Goal: Task Accomplishment & Management: Complete application form

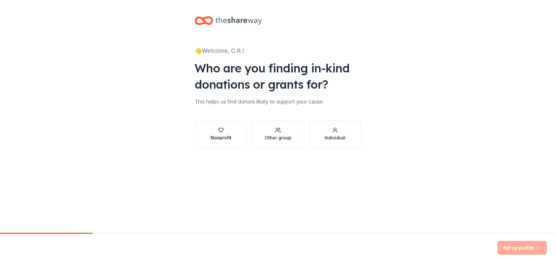
click at [228, 137] on div "Nonprofit" at bounding box center [221, 137] width 21 height 7
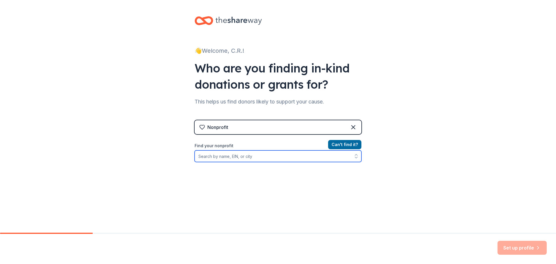
click at [233, 158] on input "Find your nonprofit" at bounding box center [278, 156] width 167 height 12
type input "lehigh"
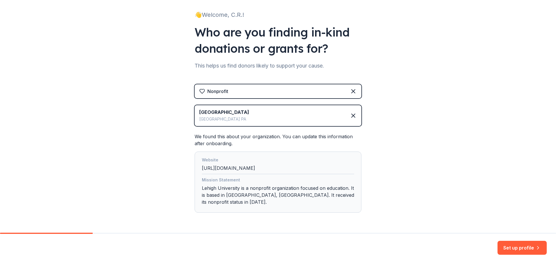
scroll to position [48, 0]
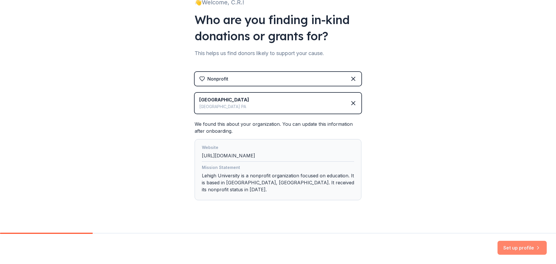
click at [515, 246] on button "Set up profile" at bounding box center [522, 248] width 49 height 14
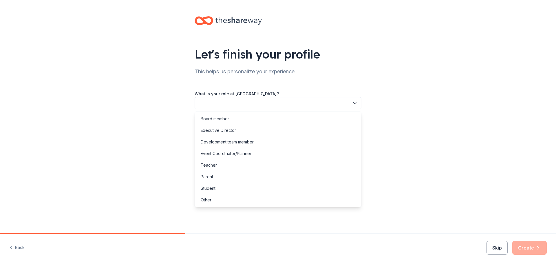
click at [224, 105] on button "button" at bounding box center [278, 103] width 167 height 12
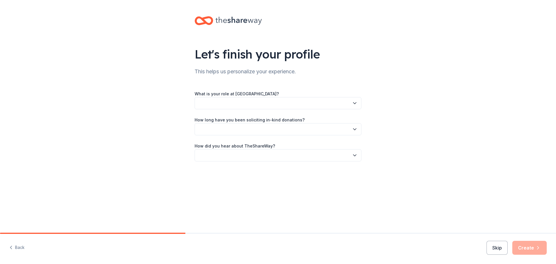
click at [224, 101] on button "button" at bounding box center [278, 103] width 167 height 12
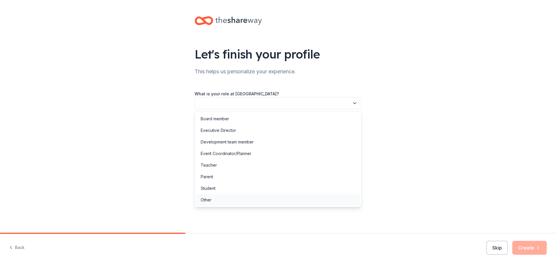
click at [211, 197] on div "Other" at bounding box center [206, 199] width 11 height 7
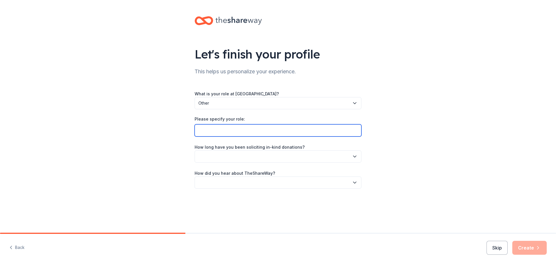
click at [209, 131] on input "Please specify your role:" at bounding box center [278, 130] width 167 height 12
type input "Police Officer"
click at [369, 161] on div "Let's finish your profile This helps us personalize your experience. What is yo…" at bounding box center [277, 108] width 185 height 216
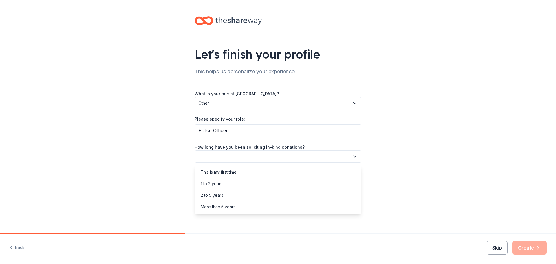
click at [355, 158] on icon "button" at bounding box center [355, 156] width 6 height 6
click at [222, 206] on div "More than 5 years" at bounding box center [218, 206] width 35 height 7
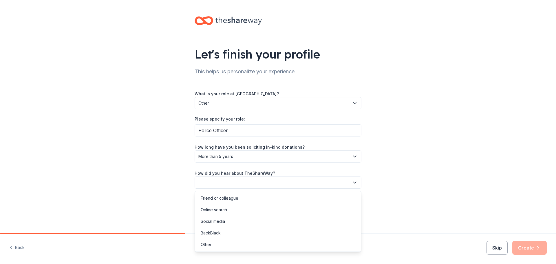
click at [234, 185] on button "button" at bounding box center [278, 182] width 167 height 12
click at [210, 245] on div "Other" at bounding box center [206, 244] width 11 height 7
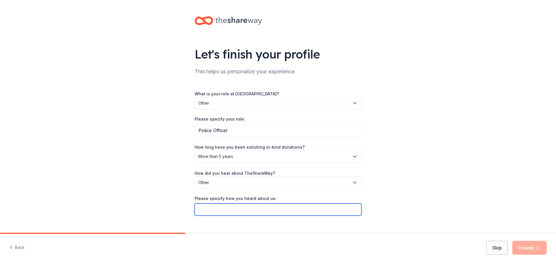
click at [222, 211] on input "Please specify how you heard about us:" at bounding box center [278, 209] width 167 height 12
type input "Wawa has been donating to our Community Police Programs for a long time."
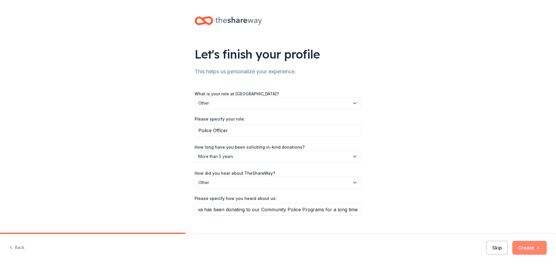
scroll to position [0, 0]
click at [524, 246] on button "Create" at bounding box center [529, 248] width 34 height 14
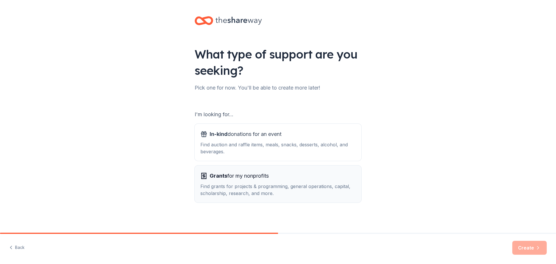
click at [248, 178] on span "Grants for my nonprofits" at bounding box center [239, 175] width 59 height 9
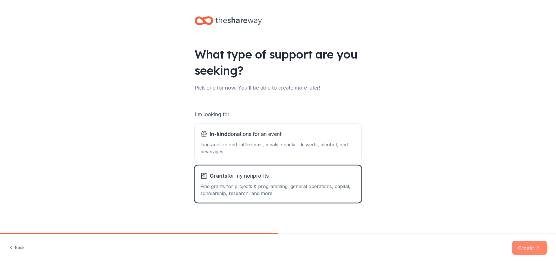
click at [537, 251] on button "Create" at bounding box center [529, 248] width 34 height 14
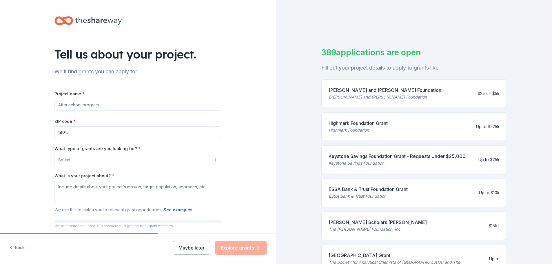
click at [80, 104] on input "Project name *" at bounding box center [137, 105] width 167 height 12
type input "SHOP WITH A COP PROGRAM"
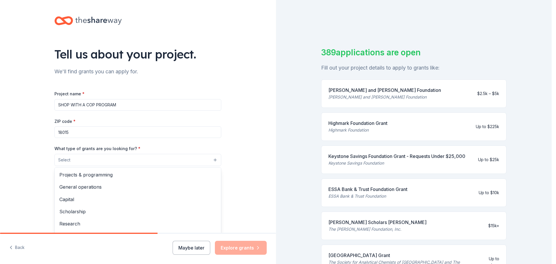
click at [95, 156] on button "Select" at bounding box center [137, 160] width 167 height 12
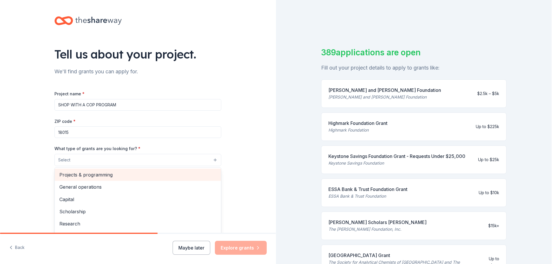
click at [96, 178] on span "Projects & programming" at bounding box center [137, 175] width 157 height 8
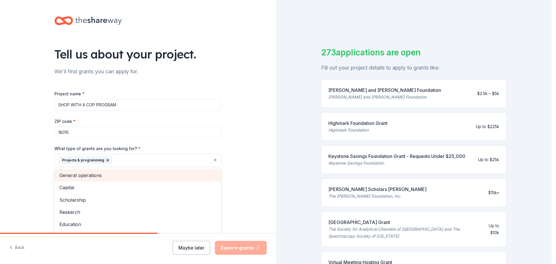
click at [93, 177] on span "General operations" at bounding box center [137, 175] width 157 height 8
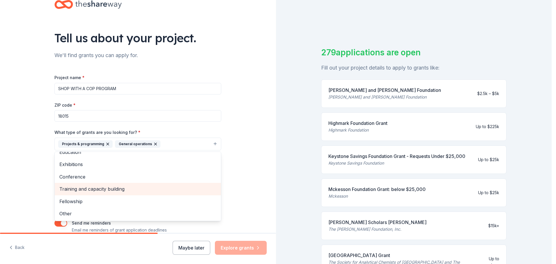
scroll to position [45, 0]
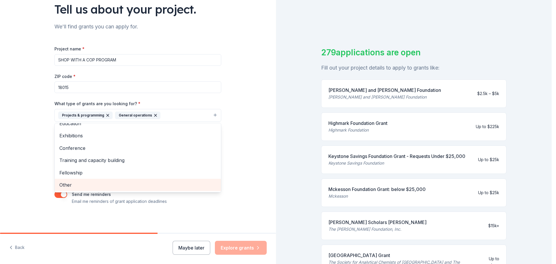
click at [72, 185] on span "Other" at bounding box center [137, 185] width 157 height 8
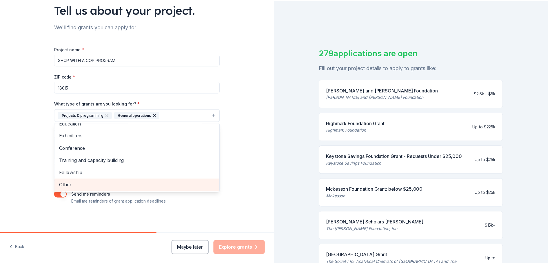
scroll to position [32, 0]
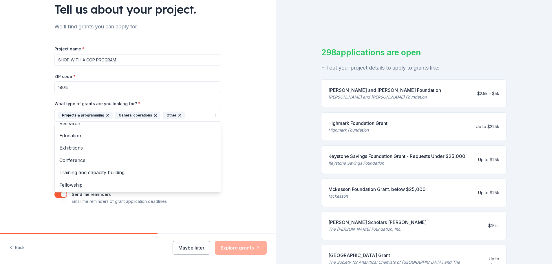
drag, startPoint x: 550, startPoint y: 109, endPoint x: 551, endPoint y: 232, distance: 122.8
click at [553, 231] on html "Tell us about your project. We'll find grants you can apply for. Project name *…" at bounding box center [278, 132] width 556 height 264
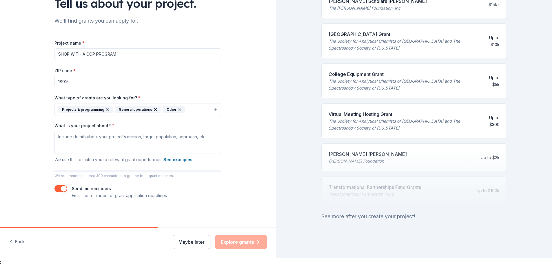
scroll to position [7, 0]
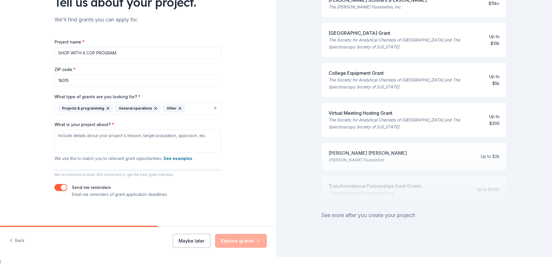
click at [369, 146] on div at bounding box center [413, 175] width 185 height 58
click at [369, 148] on div at bounding box center [413, 175] width 185 height 58
click at [418, 151] on div at bounding box center [413, 175] width 185 height 58
click at [90, 140] on textarea "What is your project about? *" at bounding box center [137, 140] width 167 height 23
drag, startPoint x: 85, startPoint y: 128, endPoint x: 58, endPoint y: 142, distance: 30.6
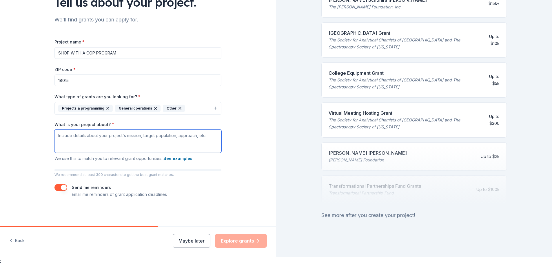
click at [58, 142] on textarea "What is your project about? *" at bounding box center [137, 140] width 167 height 23
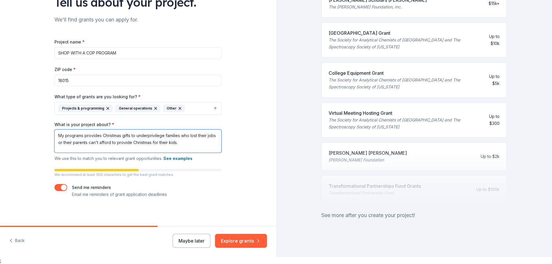
click at [182, 142] on textarea "My programs provides Christmas gifts to underprivilege families who lost their …" at bounding box center [137, 140] width 167 height 23
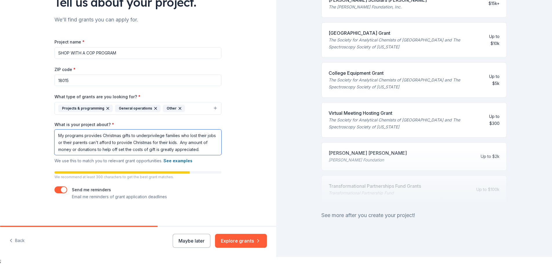
type textarea "My programs provides Christmas gifts to underprivilege families who lost their …"
drag, startPoint x: 217, startPoint y: 179, endPoint x: 192, endPoint y: 169, distance: 26.5
click at [212, 181] on div "Project name * SHOP WITH A COP PROGRAM ZIP code * 18015 What type of grants are…" at bounding box center [137, 119] width 167 height 162
click at [179, 160] on button "See examples" at bounding box center [177, 160] width 29 height 7
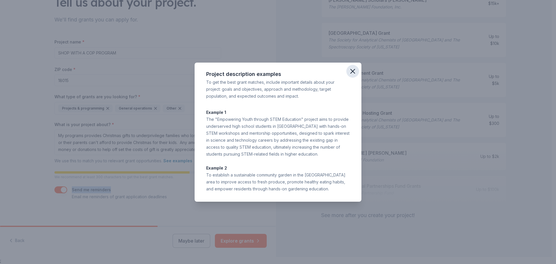
click at [352, 70] on icon "button" at bounding box center [353, 71] width 4 height 4
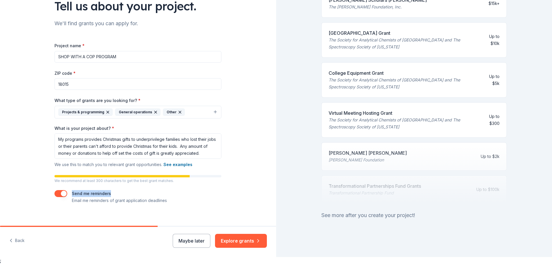
scroll to position [47, 0]
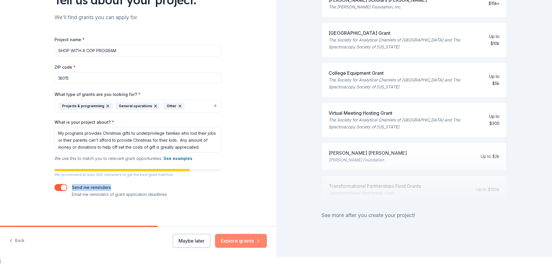
click at [236, 239] on button "Explore grants" at bounding box center [241, 241] width 52 height 14
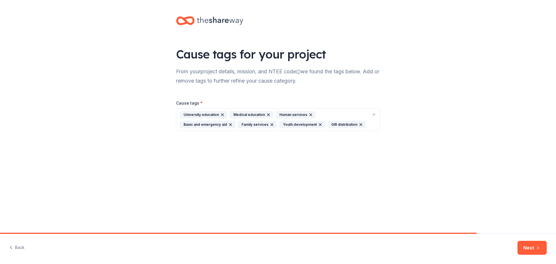
click at [351, 123] on div "Gift distribution" at bounding box center [347, 125] width 38 height 8
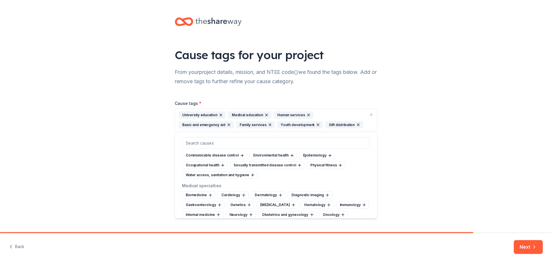
scroll to position [898, 0]
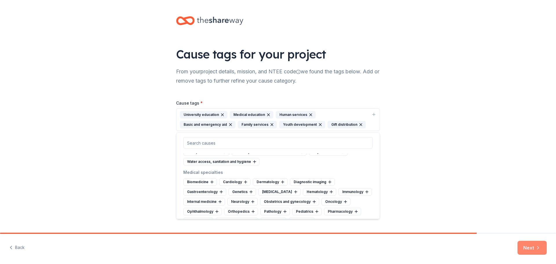
click at [525, 247] on button "Next" at bounding box center [532, 248] width 29 height 14
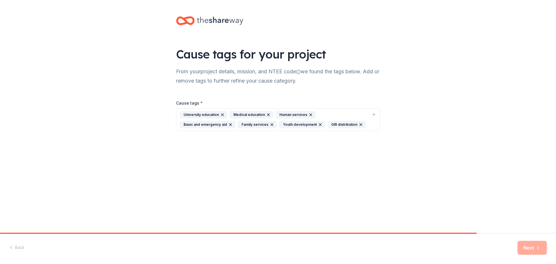
click at [534, 249] on div "Next" at bounding box center [532, 248] width 29 height 14
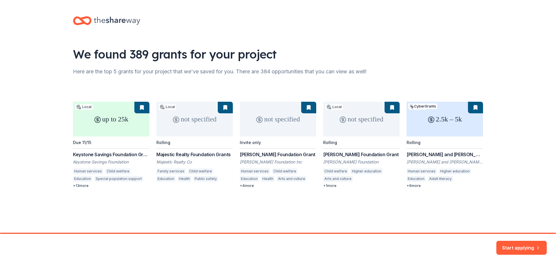
click at [533, 246] on button "Start applying" at bounding box center [521, 244] width 50 height 14
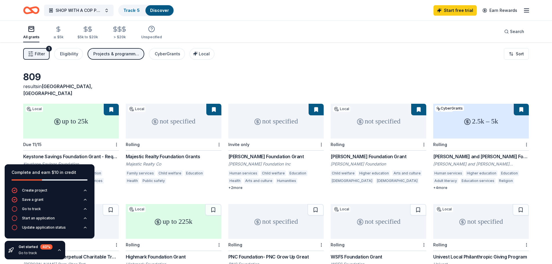
click at [154, 83] on div "809 results in [GEOGRAPHIC_DATA], [GEOGRAPHIC_DATA]" at bounding box center [275, 83] width 505 height 25
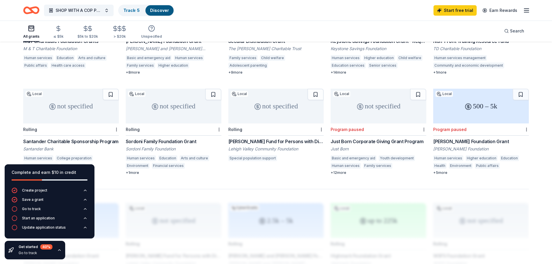
scroll to position [319, 0]
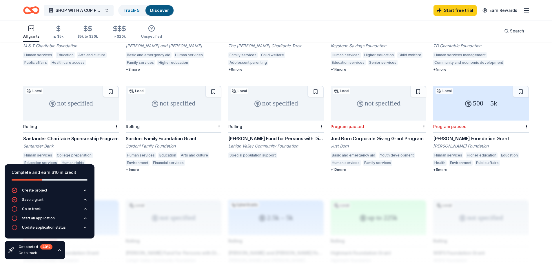
click at [85, 256] on div "Complete and earn $10 in credit Create project Save a grant Go to track Start a…" at bounding box center [49, 212] width 99 height 104
click at [93, 177] on div "Complete and earn $10 in credit" at bounding box center [50, 175] width 90 height 23
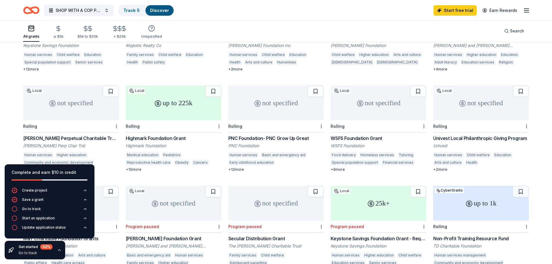
scroll to position [0, 0]
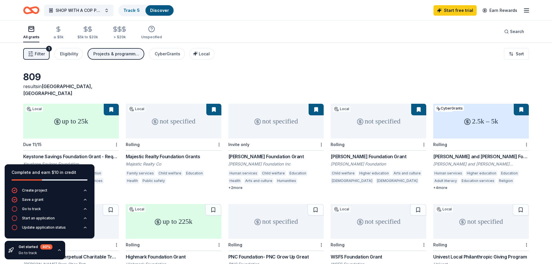
click at [296, 120] on div "not specified" at bounding box center [276, 121] width 96 height 35
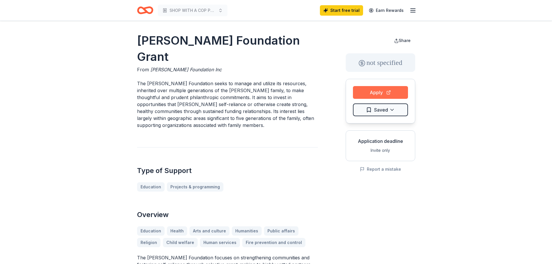
click at [381, 92] on button "Apply" at bounding box center [380, 92] width 55 height 13
